Goal: Task Accomplishment & Management: Manage account settings

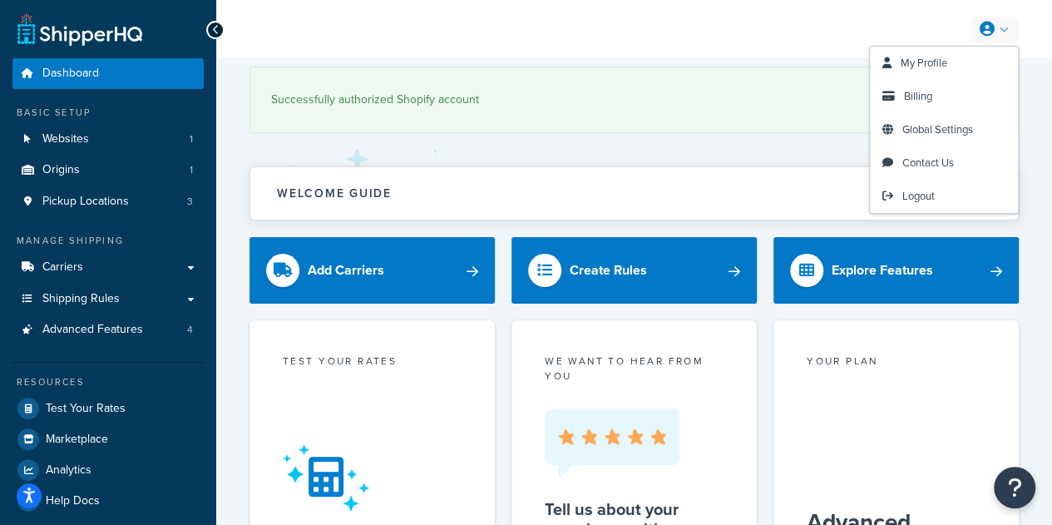
click at [1003, 32] on link at bounding box center [994, 29] width 47 height 25
click at [925, 92] on span "Billing" at bounding box center [918, 96] width 28 height 16
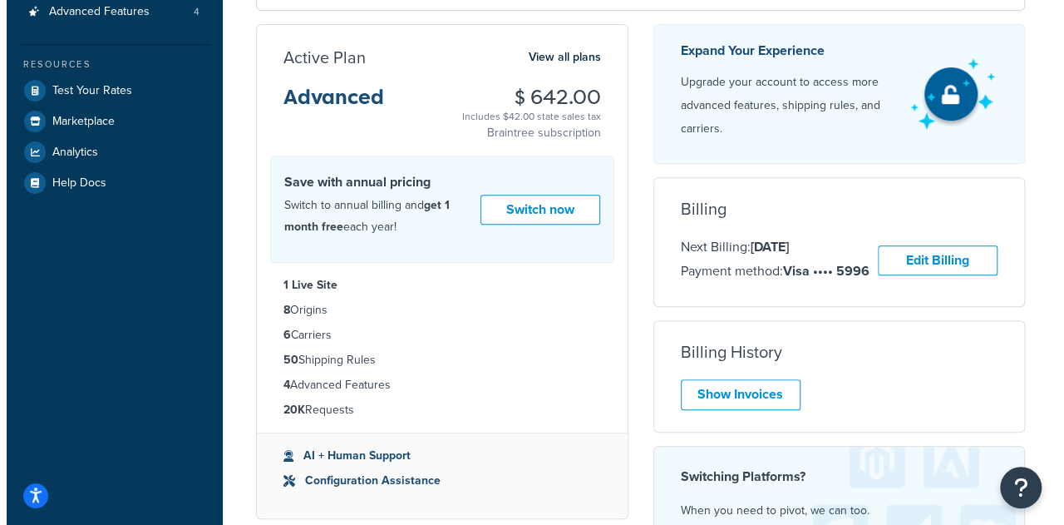
scroll to position [333, 0]
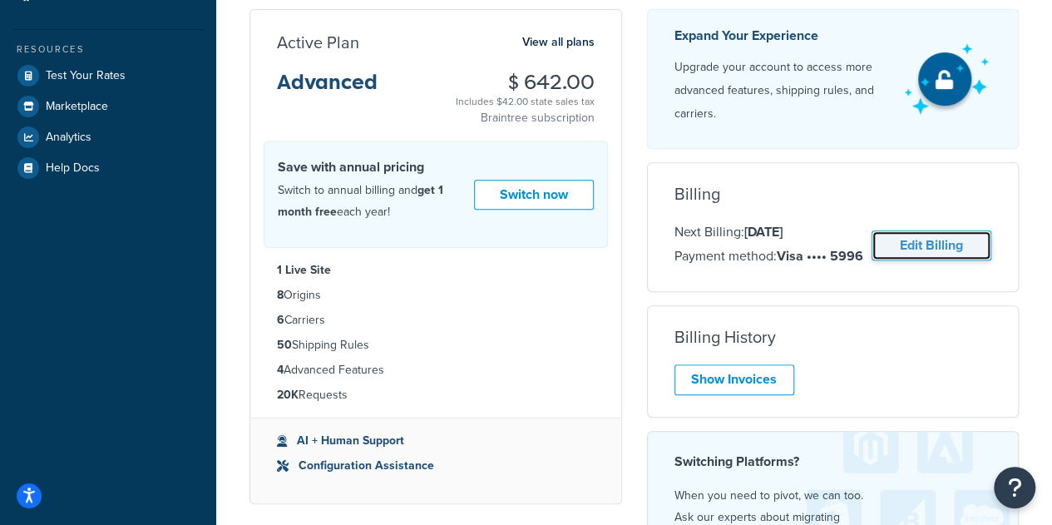
click at [905, 240] on link "Edit Billing" at bounding box center [931, 245] width 120 height 31
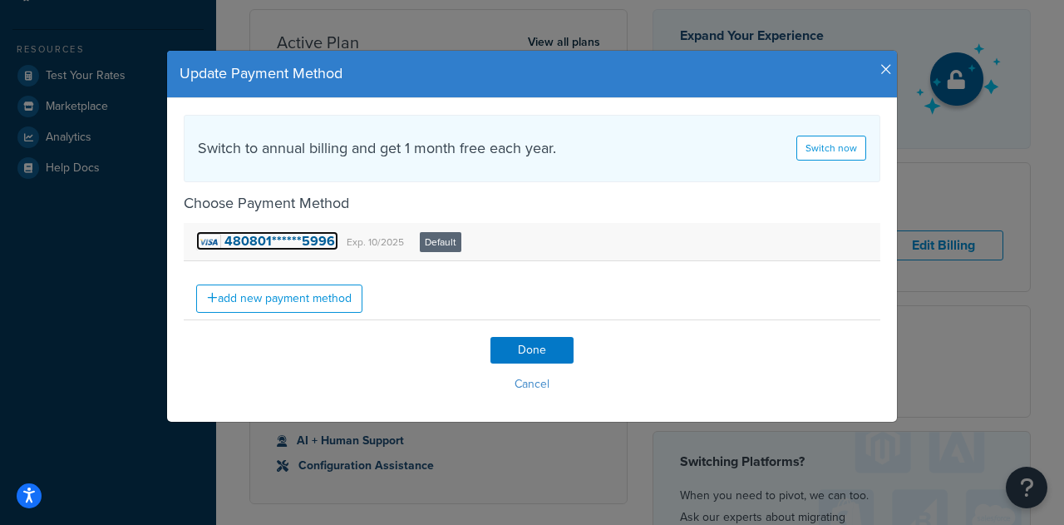
click at [308, 244] on strong "480801******5996" at bounding box center [280, 240] width 111 height 19
click at [881, 72] on icon "button" at bounding box center [887, 69] width 12 height 15
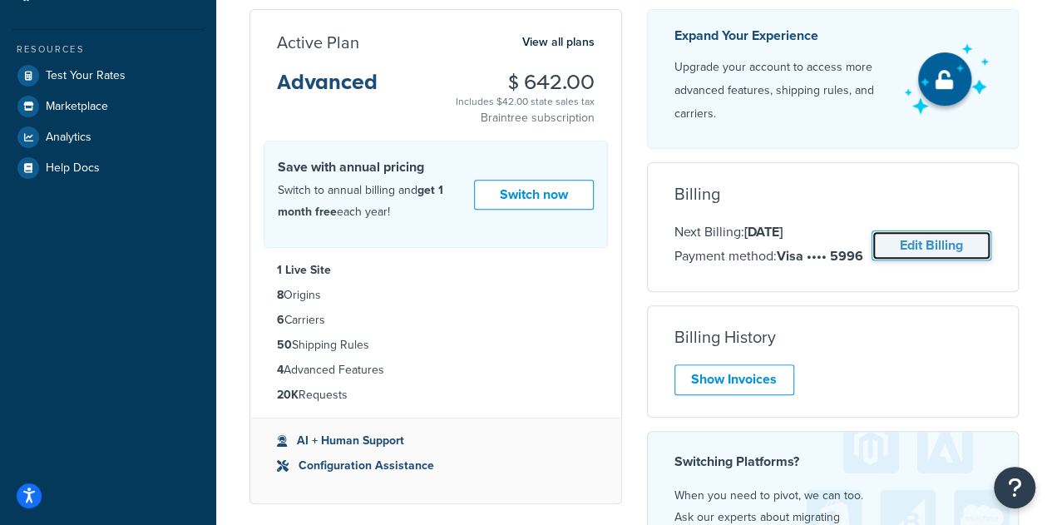
click at [910, 247] on link "Edit Billing" at bounding box center [931, 245] width 120 height 31
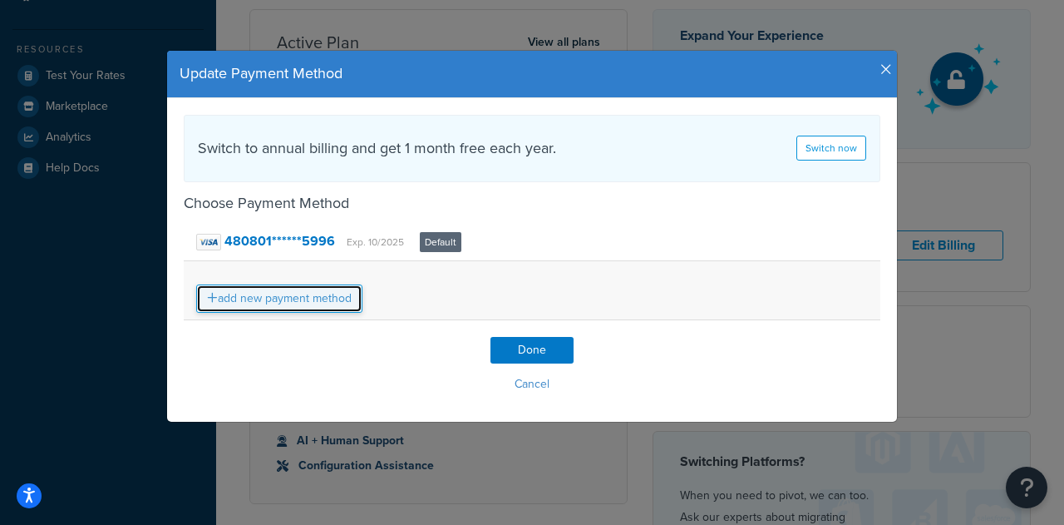
click at [325, 305] on link "add new payment method" at bounding box center [279, 298] width 166 height 28
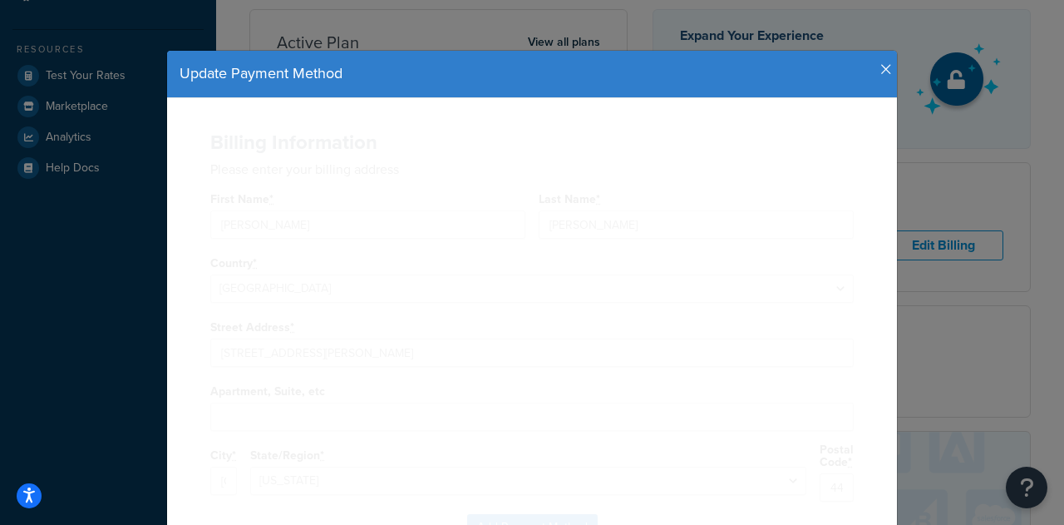
select select "OH"
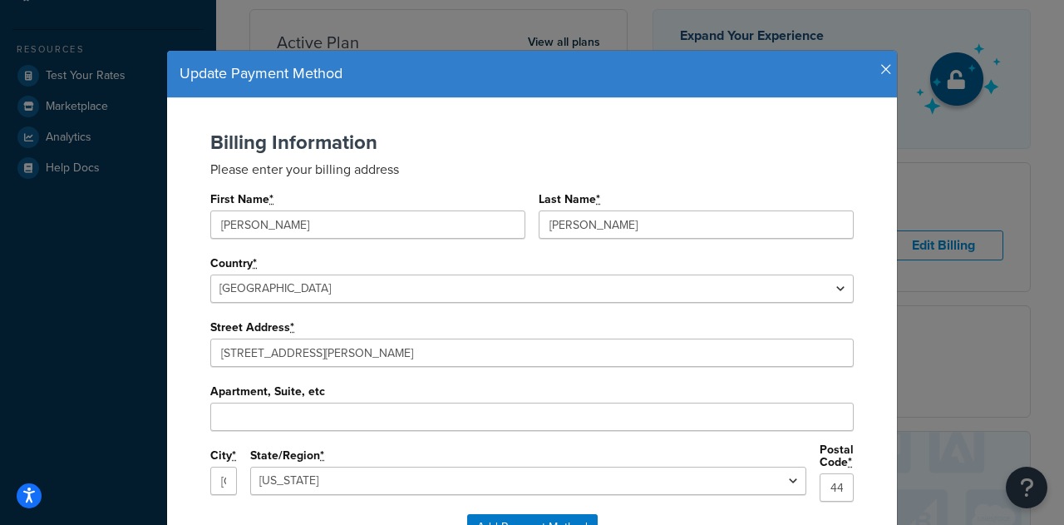
scroll to position [116, 0]
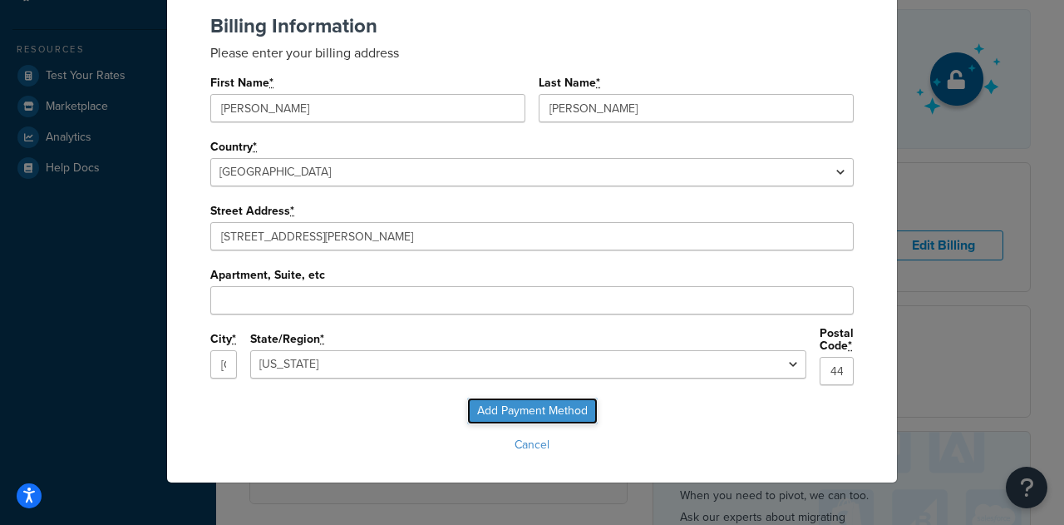
click at [493, 400] on input "Add Payment Method" at bounding box center [532, 410] width 131 height 27
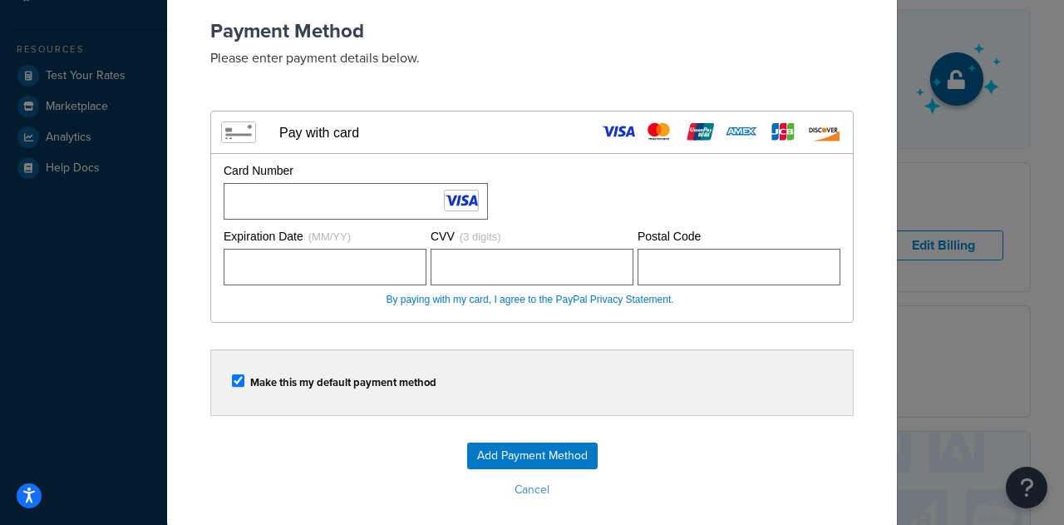
scroll to position [111, 0]
click at [536, 456] on input "Add Payment Method" at bounding box center [532, 455] width 131 height 27
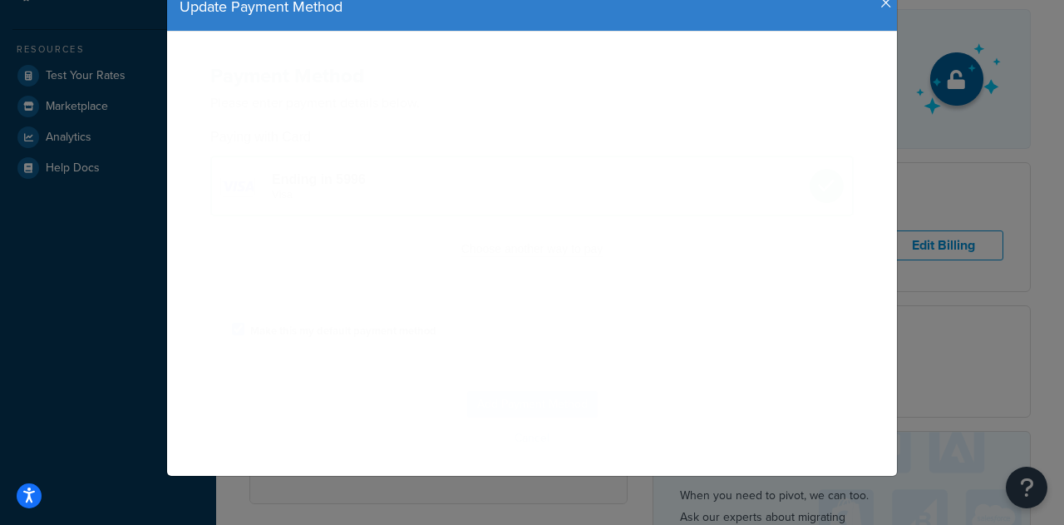
scroll to position [0, 0]
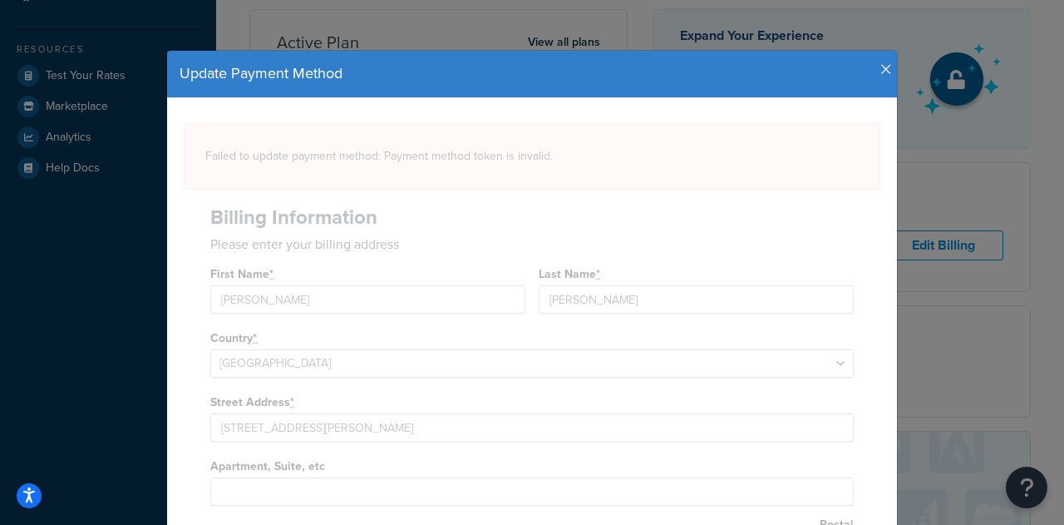
select select "OH"
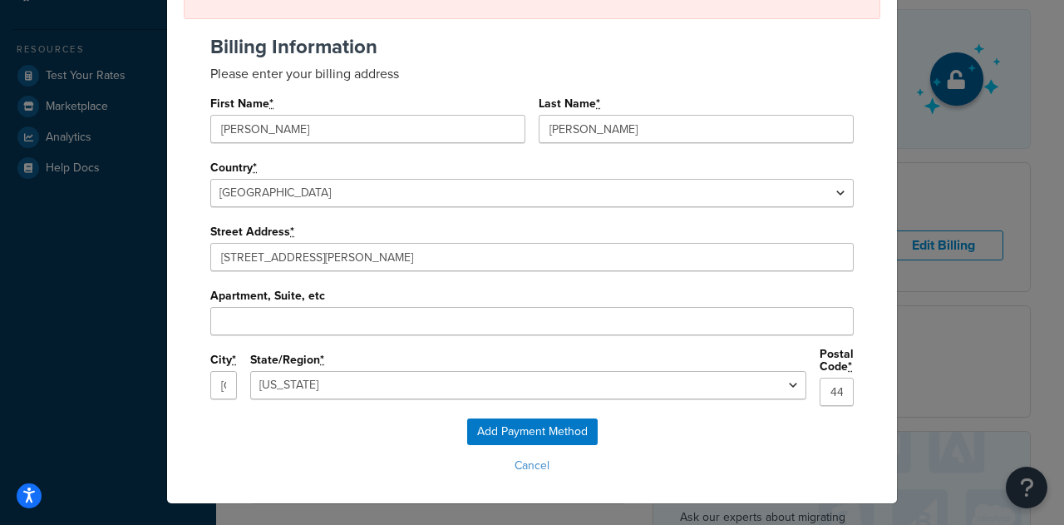
scroll to position [172, 0]
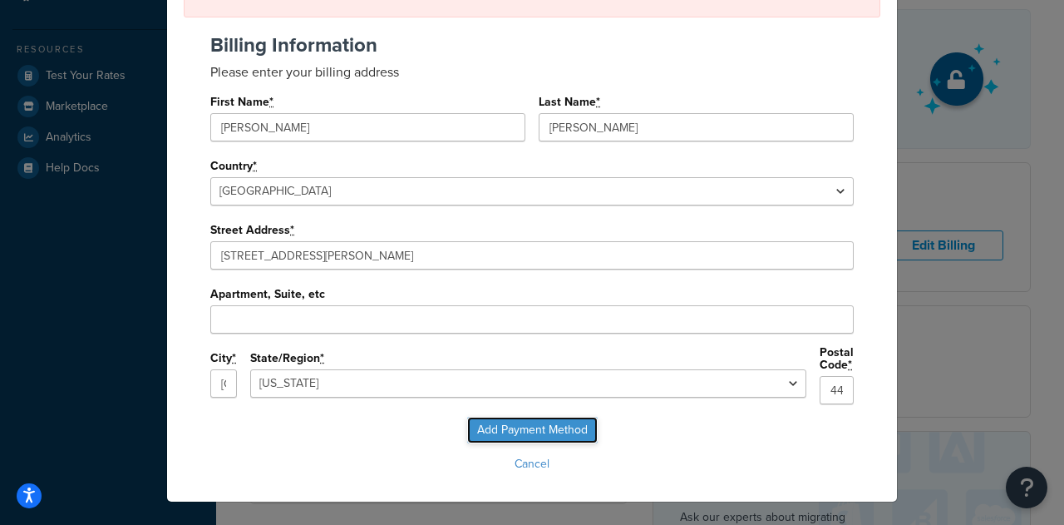
click at [522, 433] on input "Add Payment Method" at bounding box center [532, 430] width 131 height 27
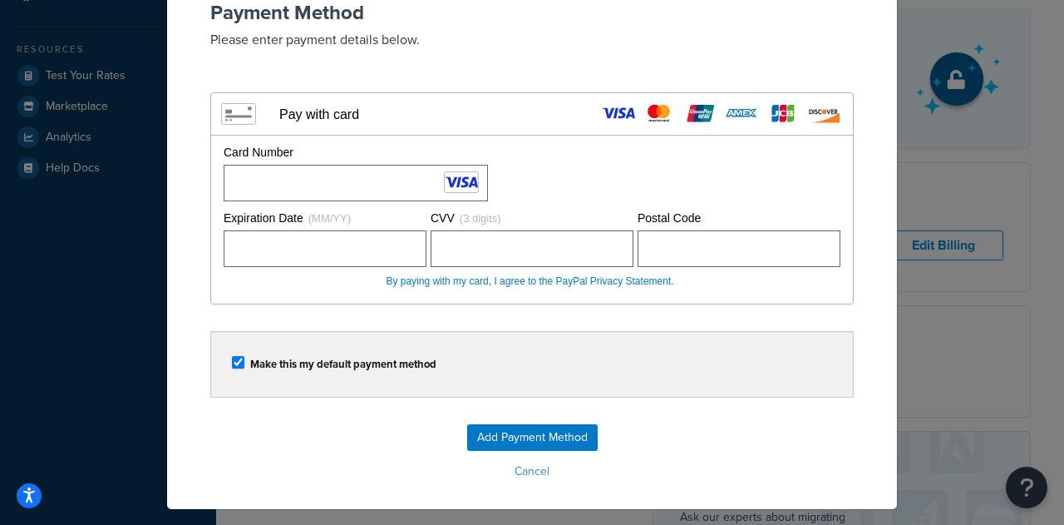
scroll to position [160, 0]
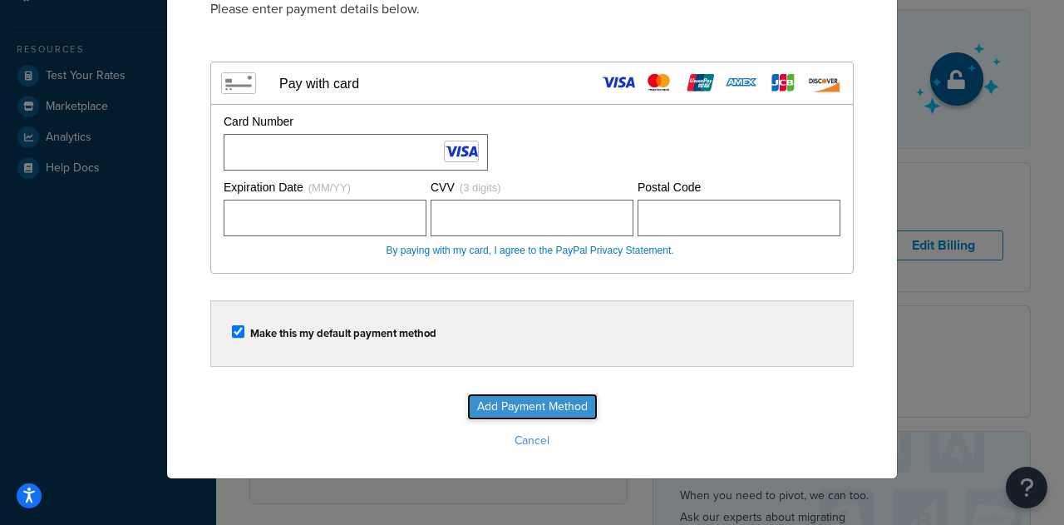
click at [511, 405] on input "Add Payment Method" at bounding box center [532, 406] width 131 height 27
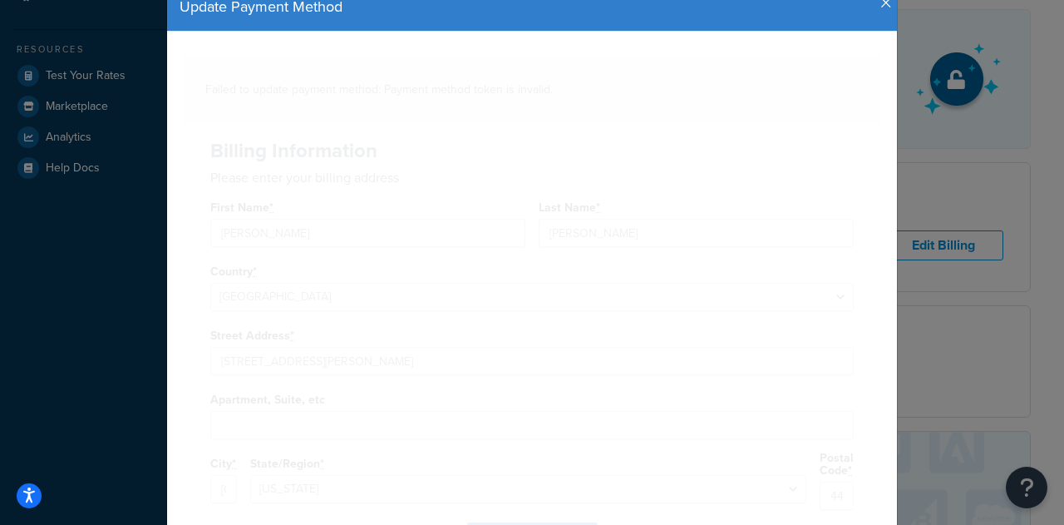
scroll to position [0, 0]
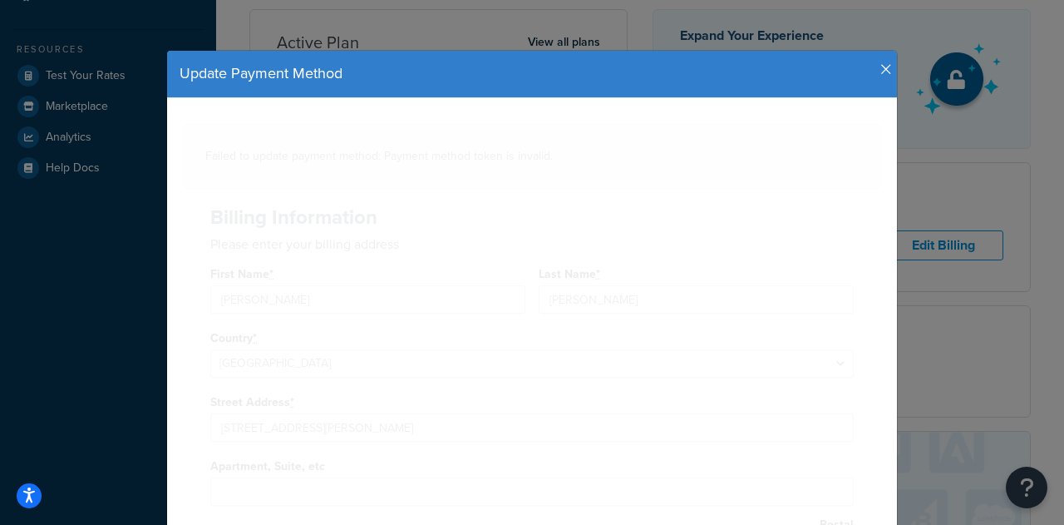
select select "OH"
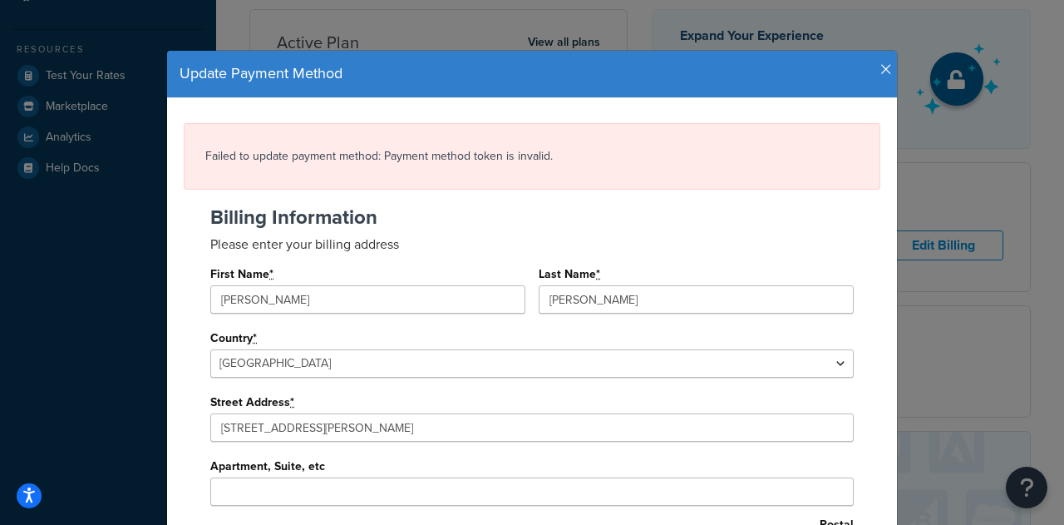
click at [886, 61] on div "Update Payment Method" at bounding box center [532, 74] width 730 height 47
click at [881, 64] on icon "button" at bounding box center [887, 69] width 12 height 15
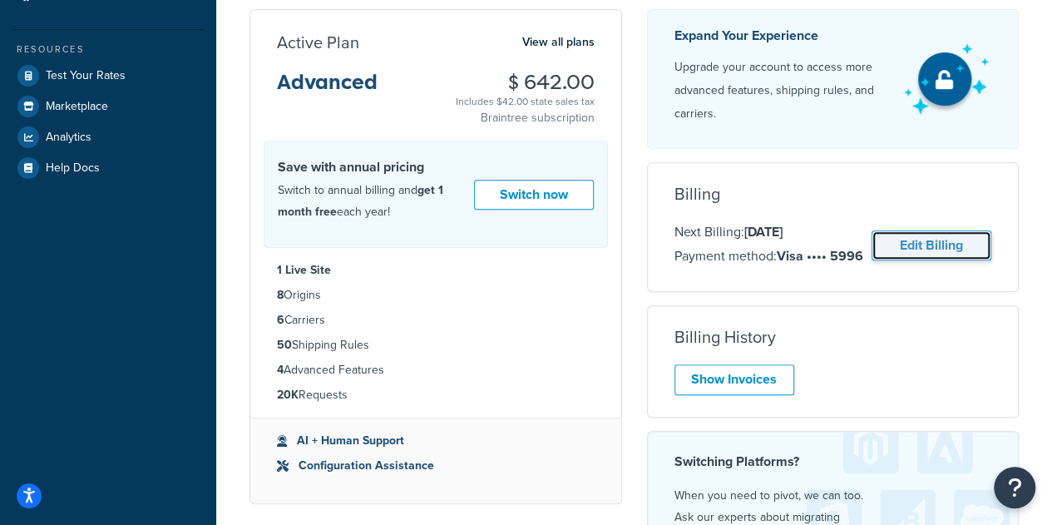
click at [971, 237] on link "Edit Billing" at bounding box center [931, 245] width 120 height 31
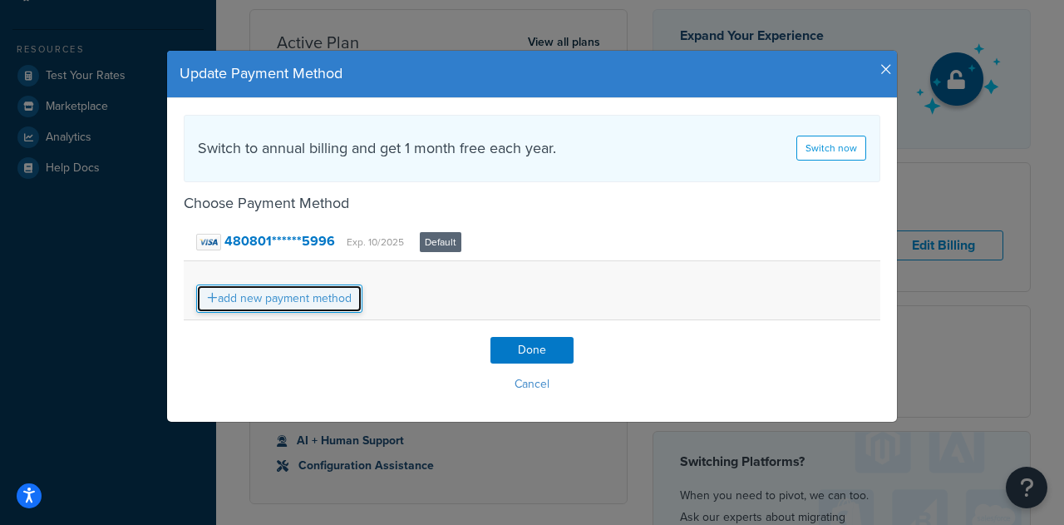
click at [291, 293] on link "add new payment method" at bounding box center [279, 298] width 166 height 28
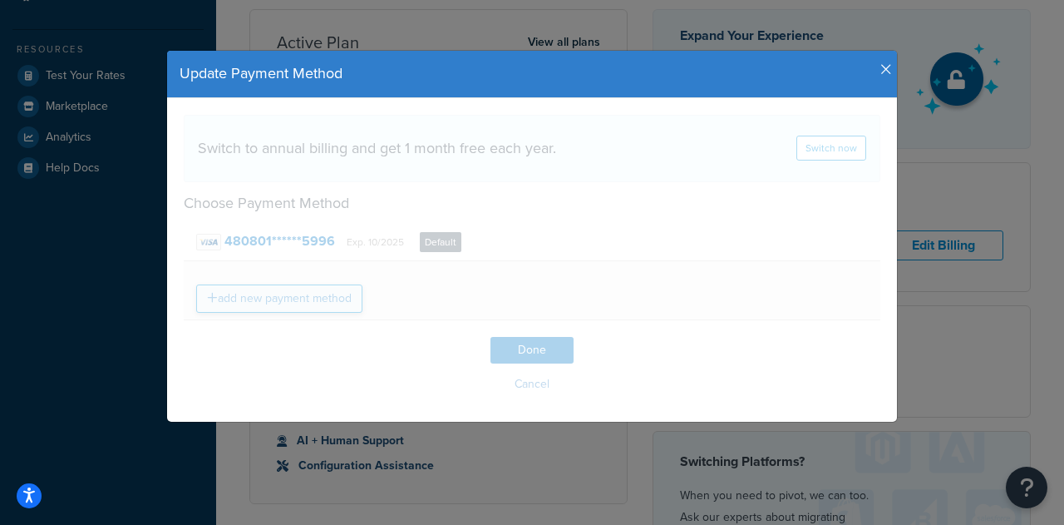
select select "OH"
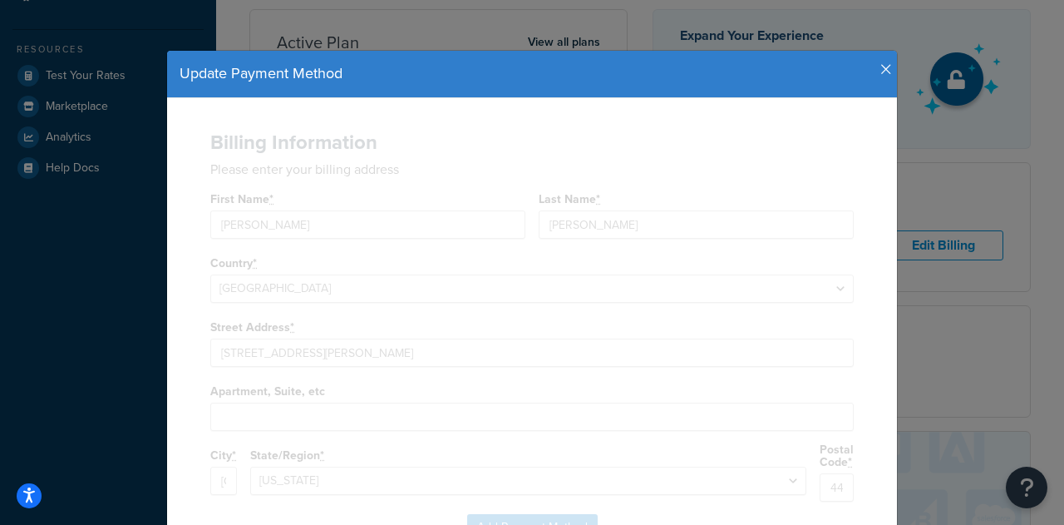
select select
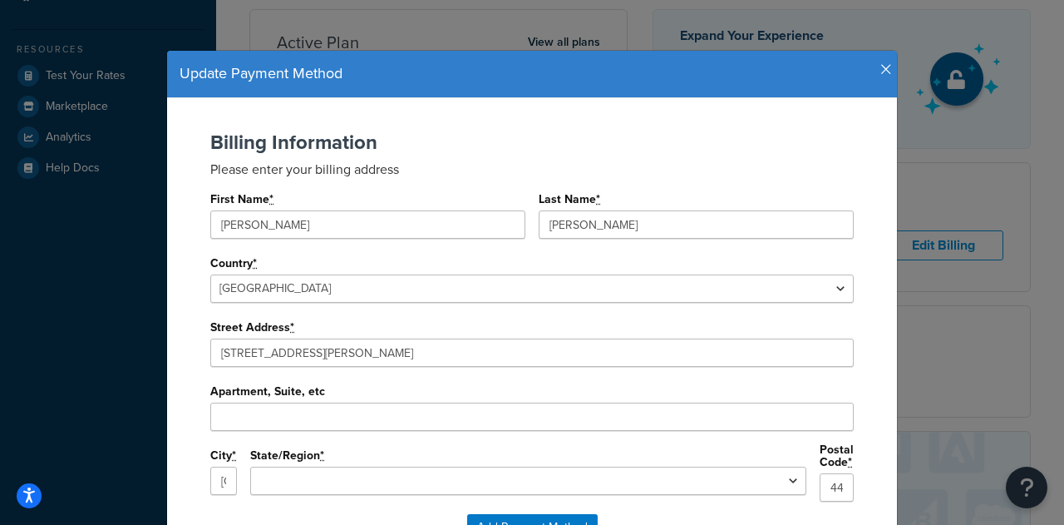
scroll to position [116, 0]
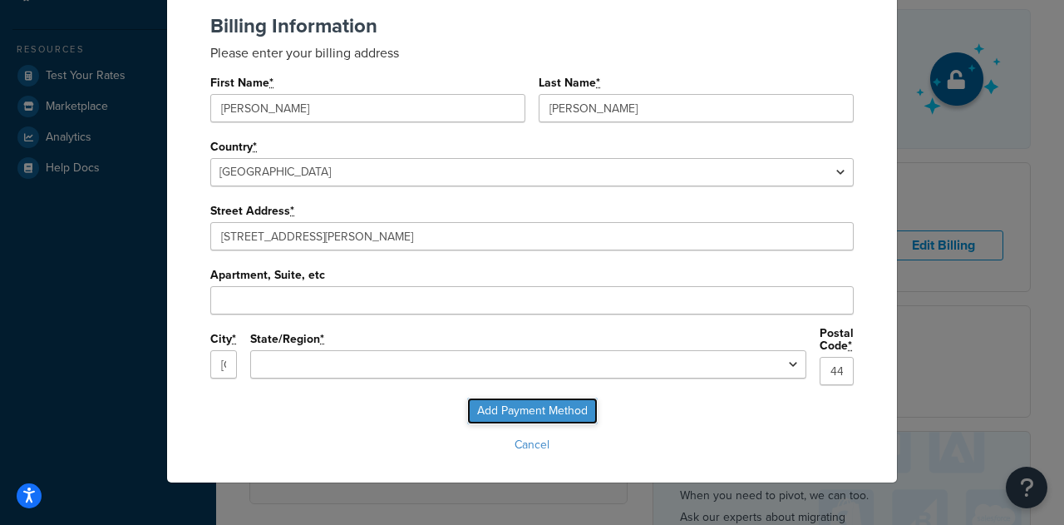
click at [536, 415] on input "Add Payment Method" at bounding box center [532, 410] width 131 height 27
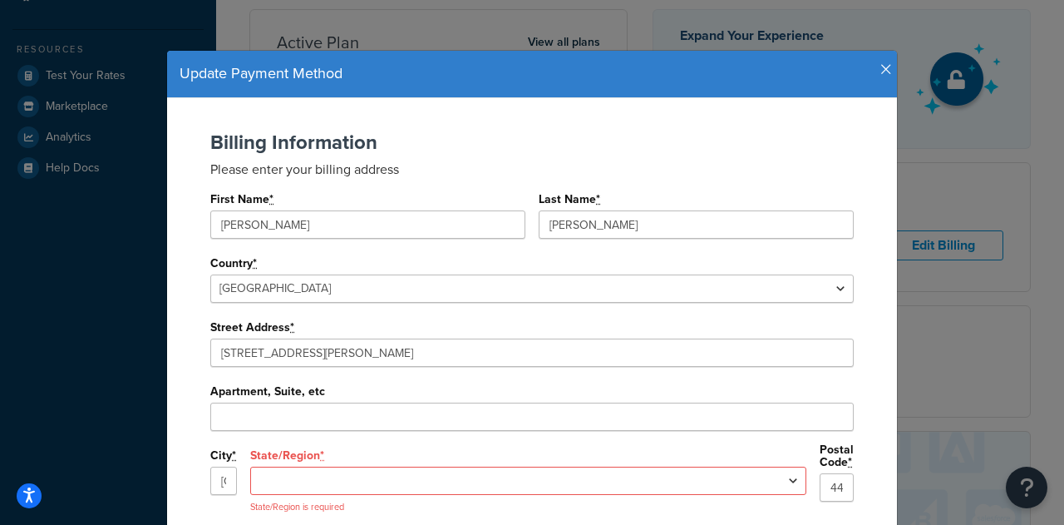
scroll to position [135, 0]
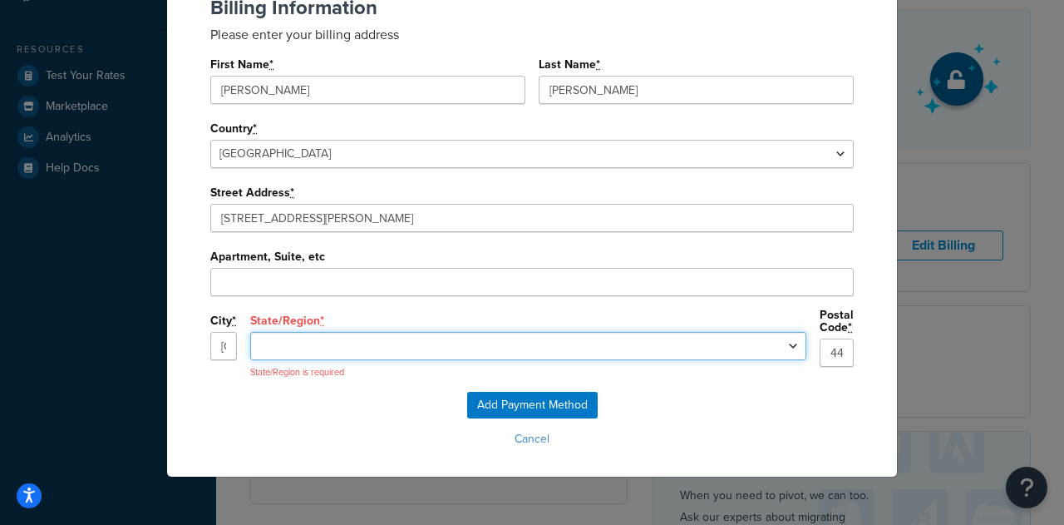
click at [663, 344] on select "[US_STATE] [US_STATE] [US_STATE] [US_STATE] [US_STATE] [US_STATE] [US_STATE] [U…" at bounding box center [528, 346] width 556 height 28
select select "OH"
click at [380, 332] on select "[US_STATE] [US_STATE] [US_STATE] [US_STATE] [US_STATE] [US_STATE] [US_STATE] [U…" at bounding box center [528, 346] width 556 height 28
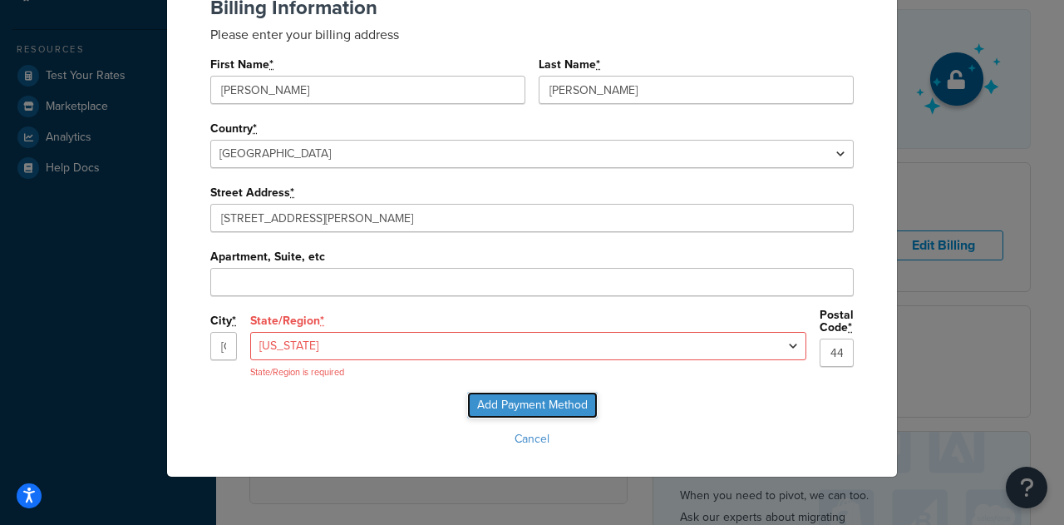
click at [547, 409] on input "Add Payment Method" at bounding box center [532, 405] width 131 height 27
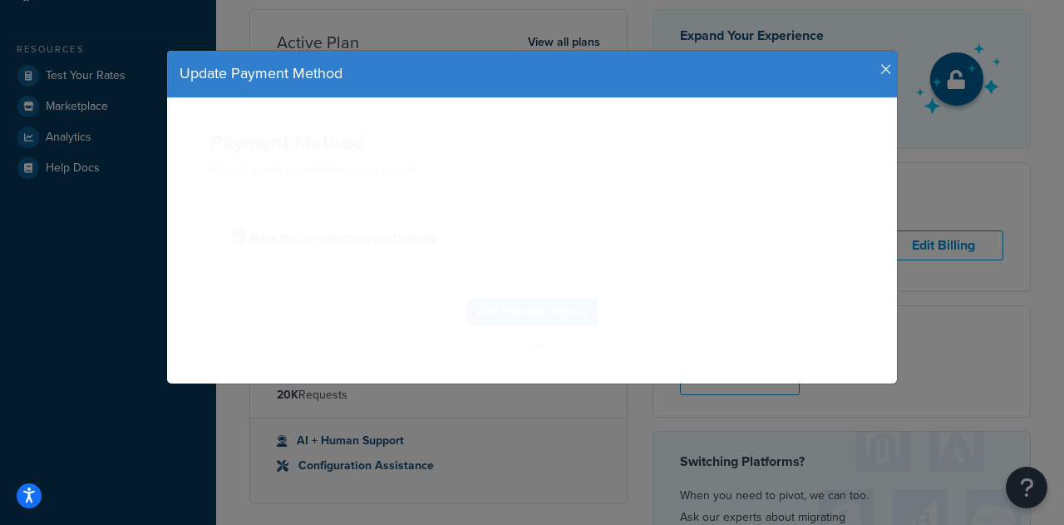
scroll to position [0, 0]
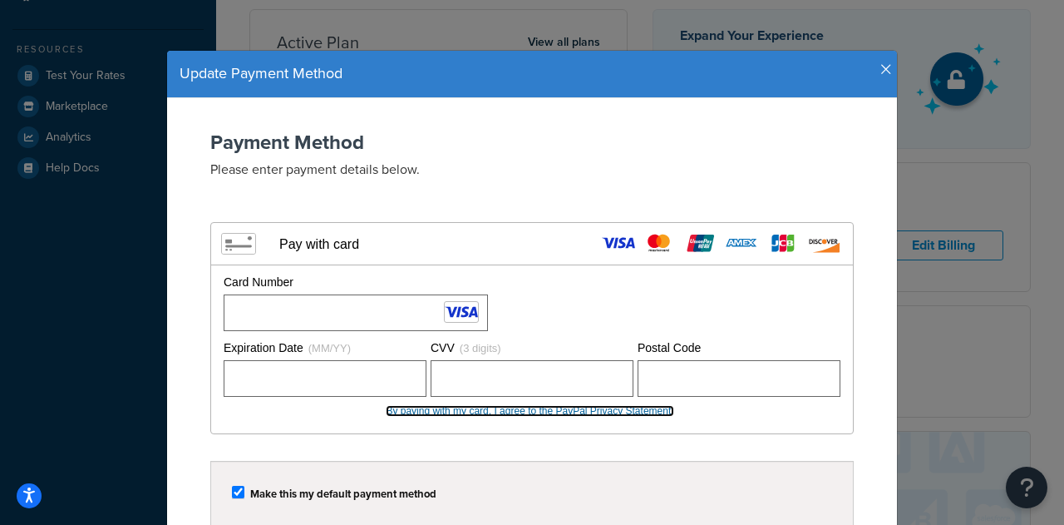
click at [604, 405] on link "By paying with my card, I agree to the PayPal Privacy Statement." at bounding box center [530, 411] width 288 height 12
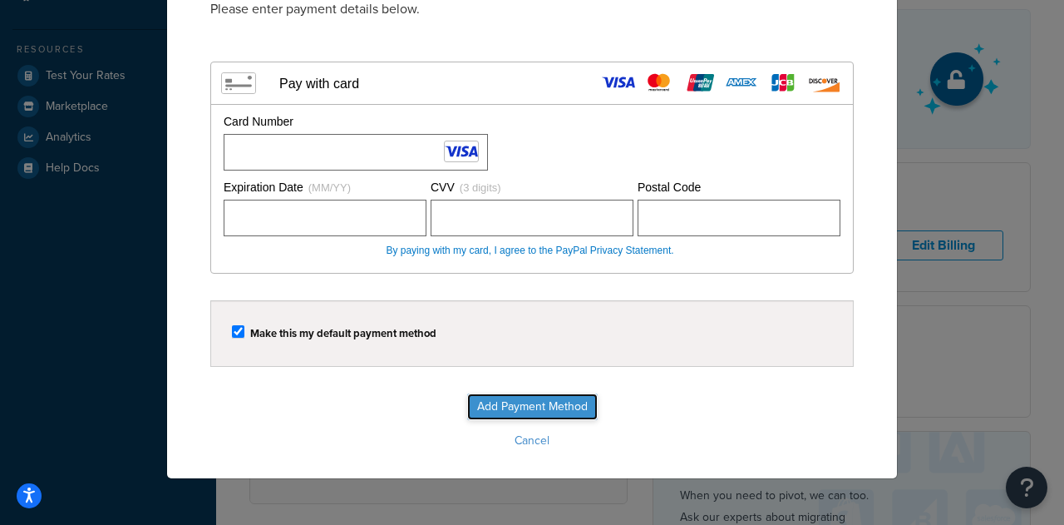
click at [506, 407] on input "Add Payment Method" at bounding box center [532, 406] width 131 height 27
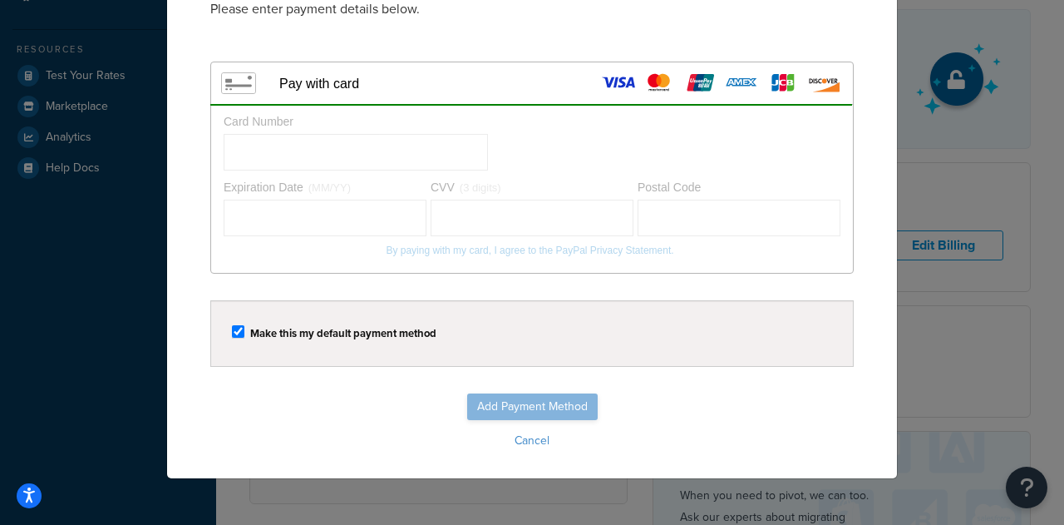
scroll to position [67, 0]
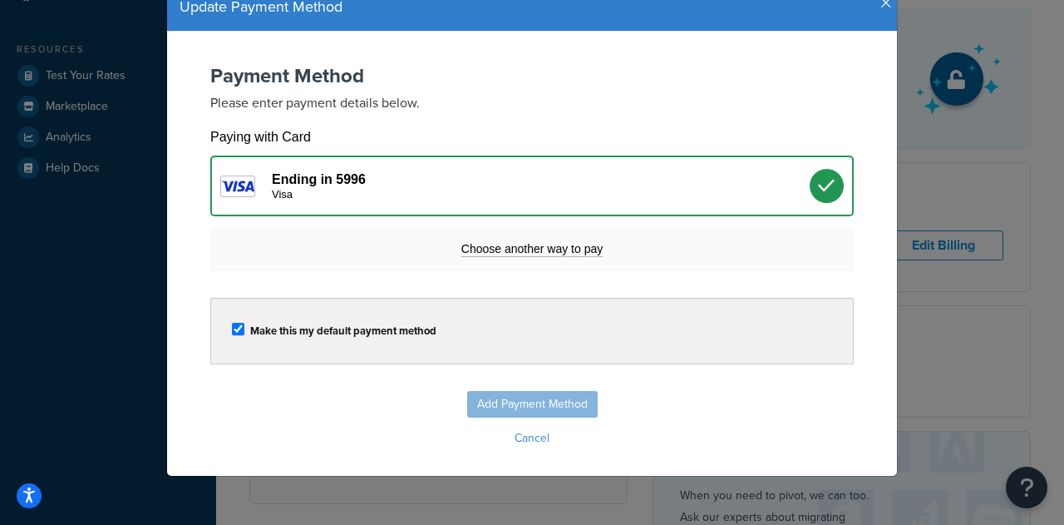
click at [827, 184] on icon at bounding box center [826, 185] width 17 height 17
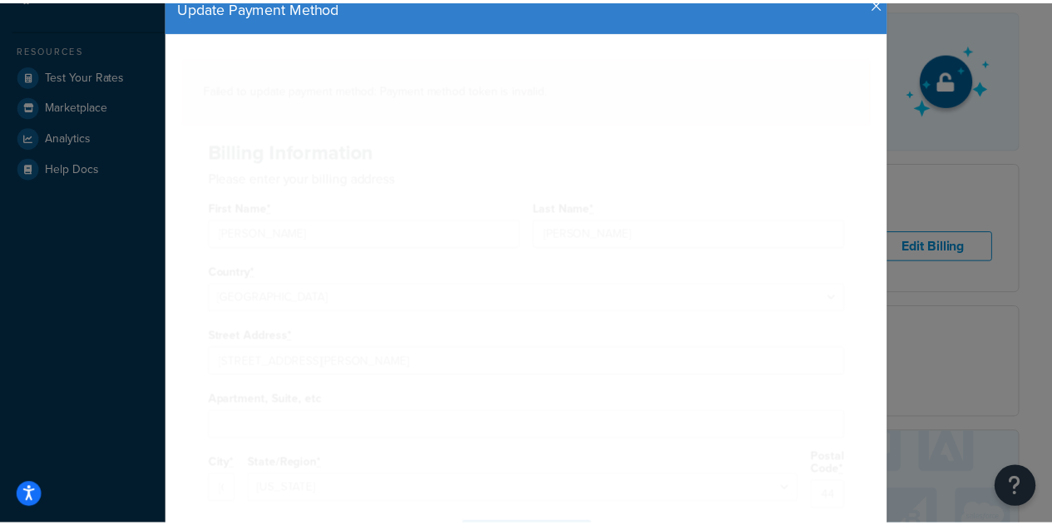
scroll to position [0, 0]
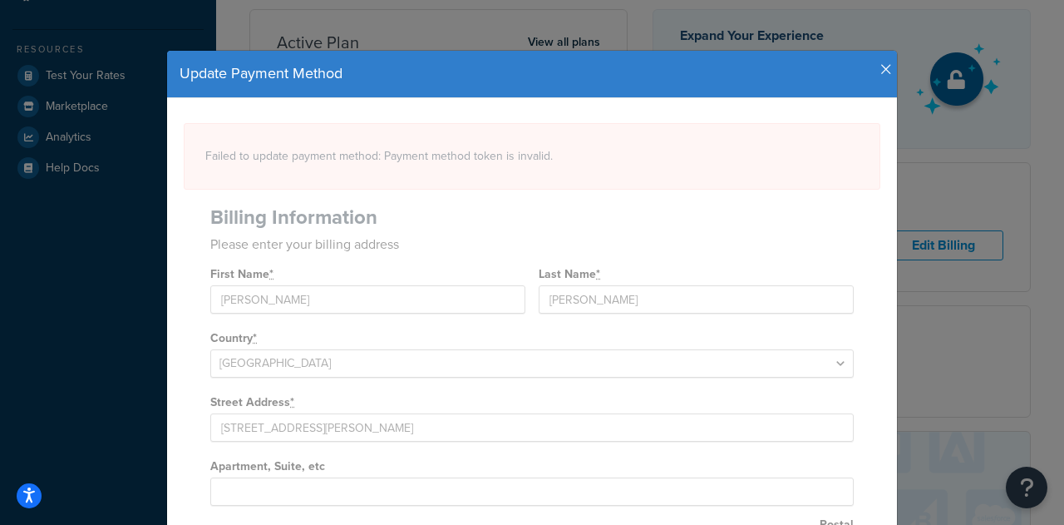
select select
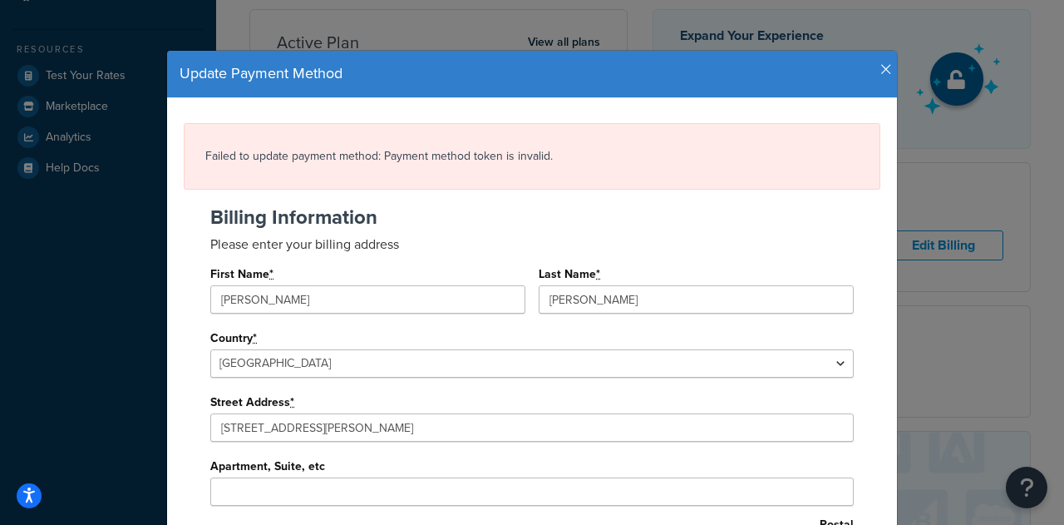
click at [881, 68] on icon "button" at bounding box center [887, 69] width 12 height 15
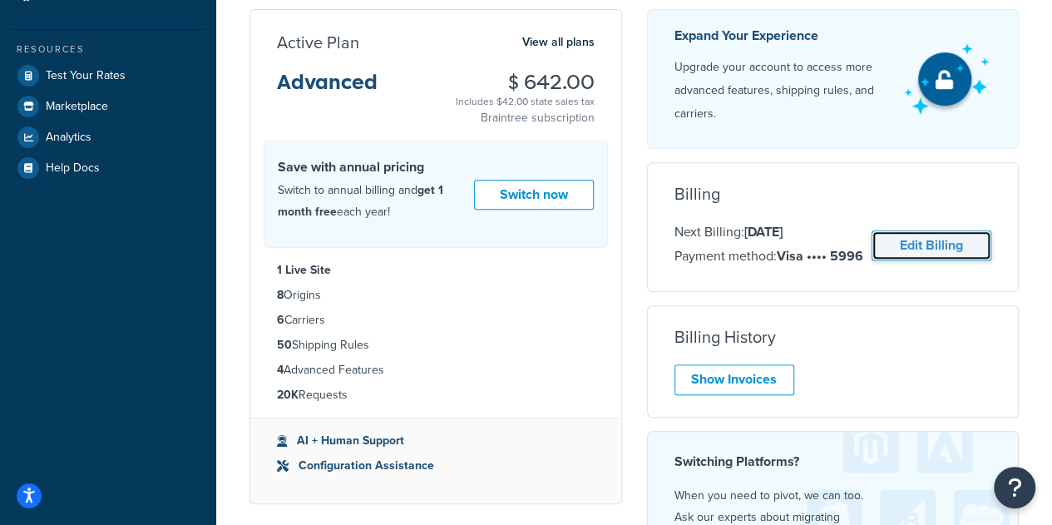
click at [903, 245] on link "Edit Billing" at bounding box center [931, 245] width 120 height 31
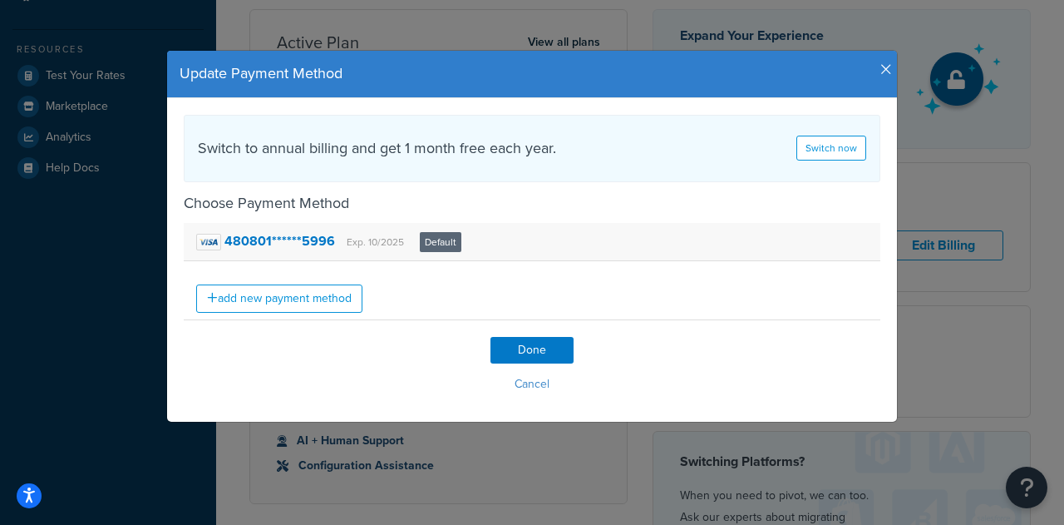
click at [420, 242] on span "Default" at bounding box center [441, 242] width 42 height 20
click at [236, 248] on strong "480801******5996" at bounding box center [280, 240] width 111 height 19
click at [201, 238] on img at bounding box center [208, 242] width 25 height 17
click at [432, 240] on span "Default" at bounding box center [441, 242] width 42 height 20
click at [520, 389] on button "Cancel" at bounding box center [532, 384] width 697 height 25
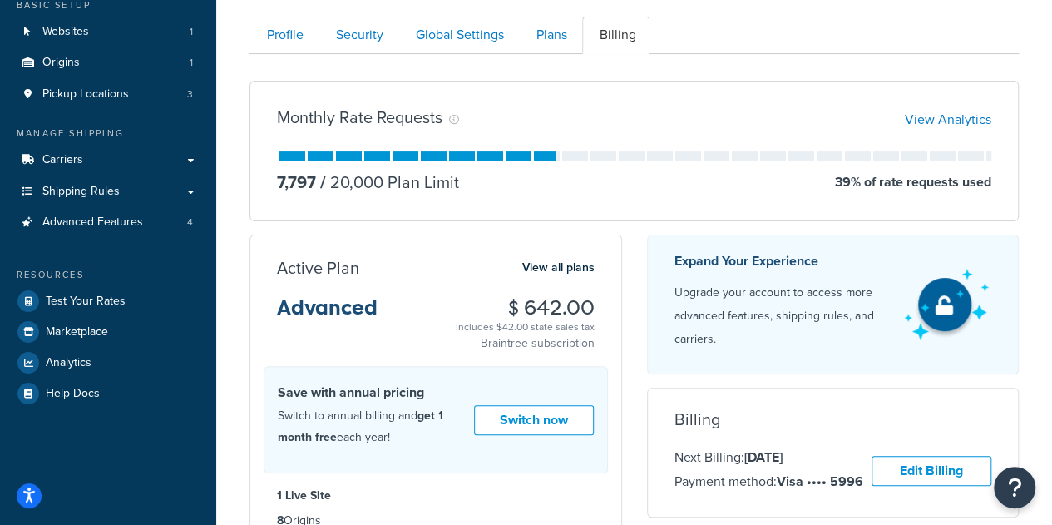
scroll to position [18, 0]
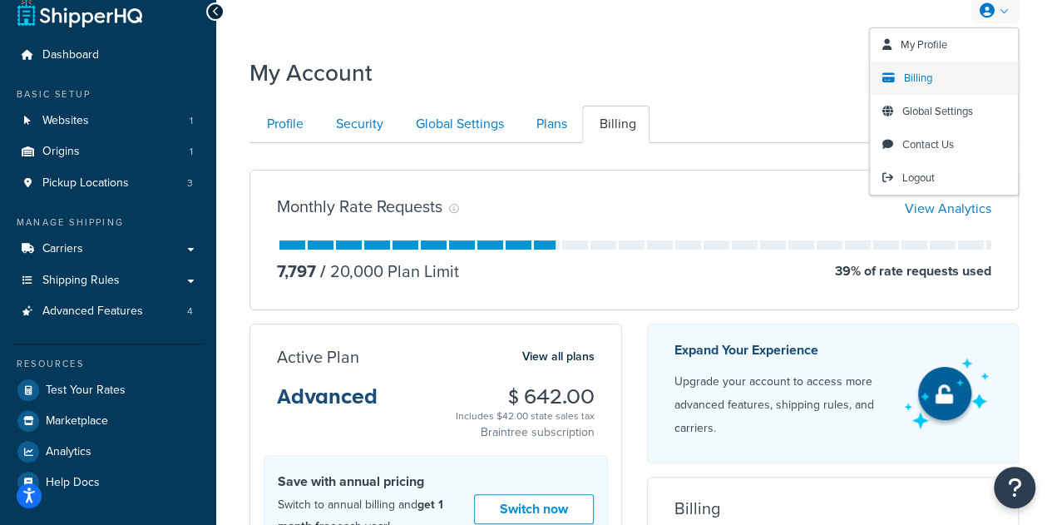
click at [935, 86] on link "Billing" at bounding box center [944, 78] width 148 height 33
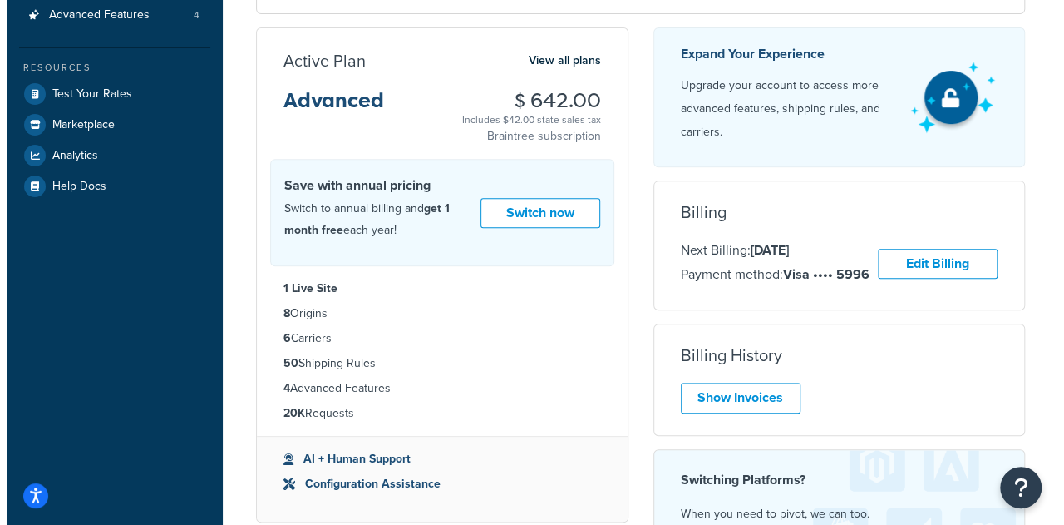
scroll to position [317, 0]
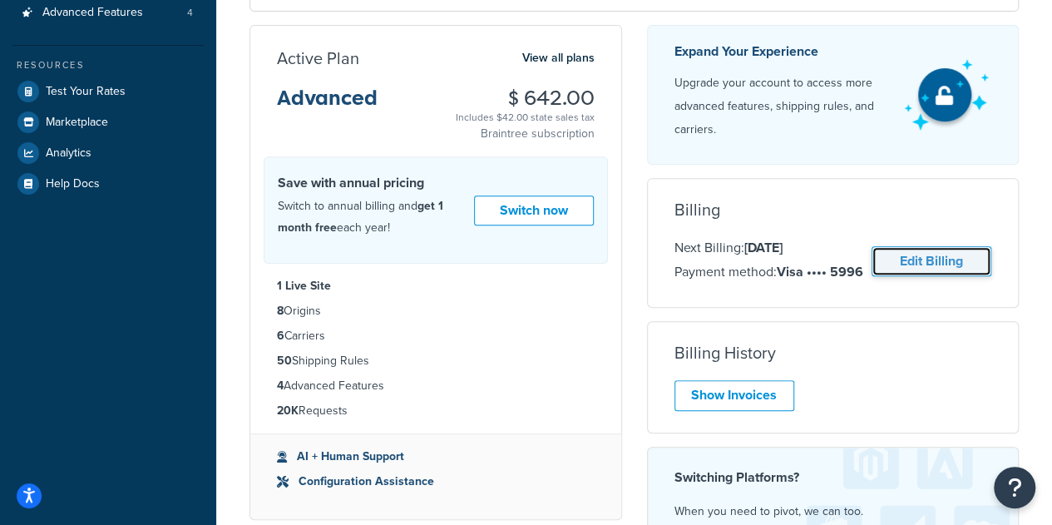
click at [942, 263] on link "Edit Billing" at bounding box center [931, 261] width 120 height 31
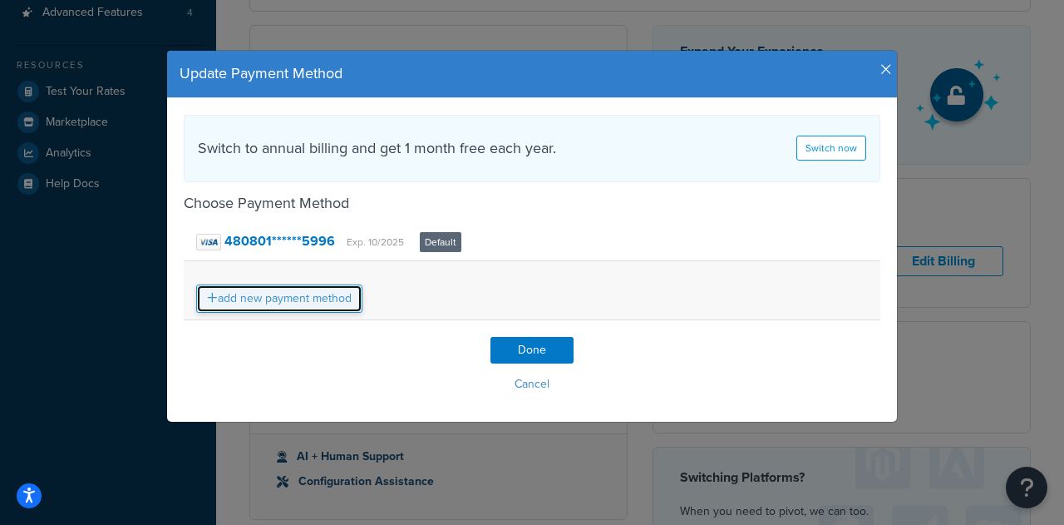
click at [271, 300] on link "add new payment method" at bounding box center [279, 298] width 166 height 28
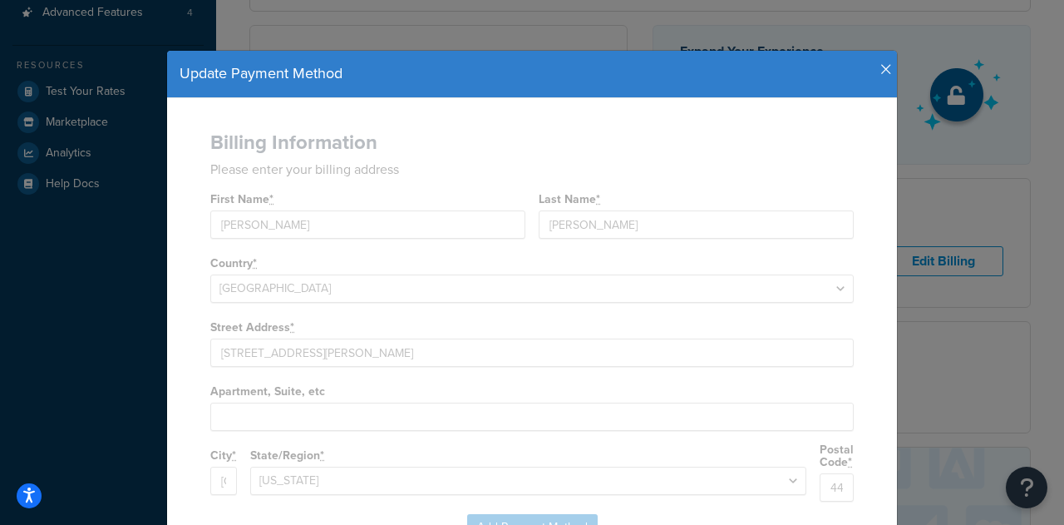
select select
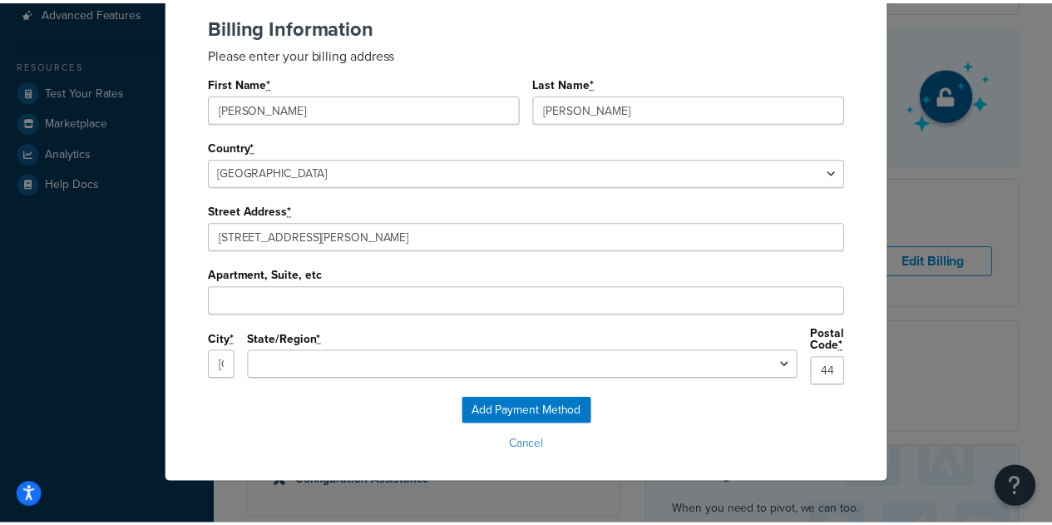
scroll to position [0, 0]
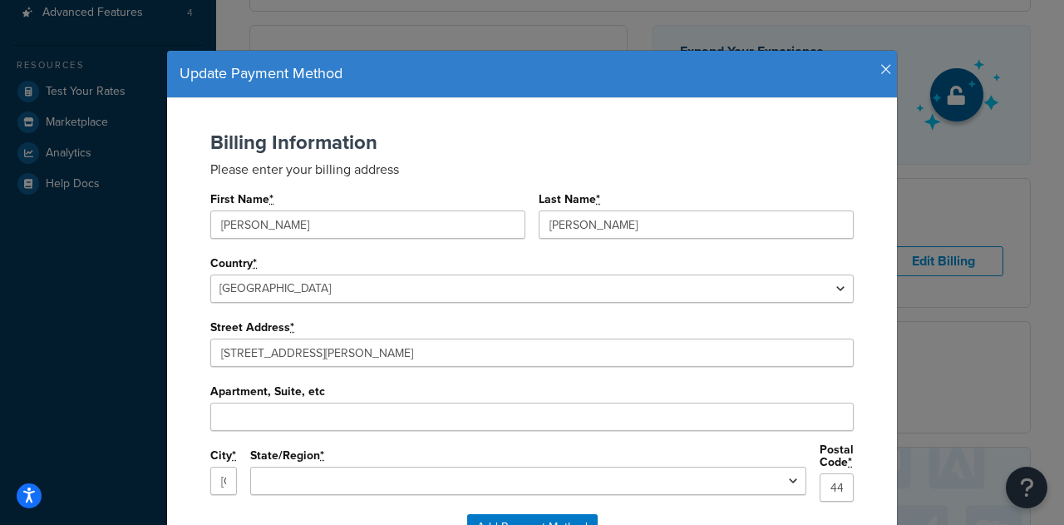
click at [881, 74] on icon "button" at bounding box center [887, 69] width 12 height 15
